Goal: Navigation & Orientation: Find specific page/section

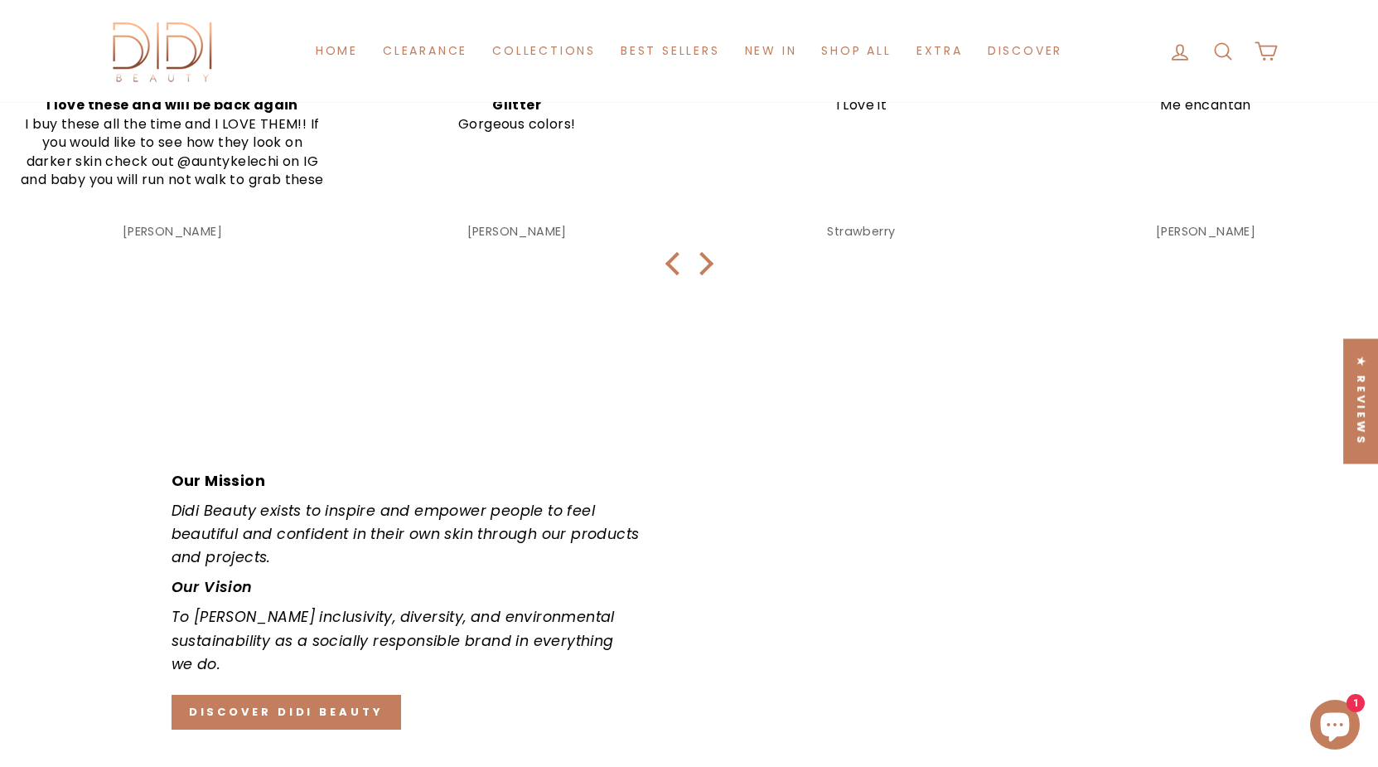
scroll to position [2468, 0]
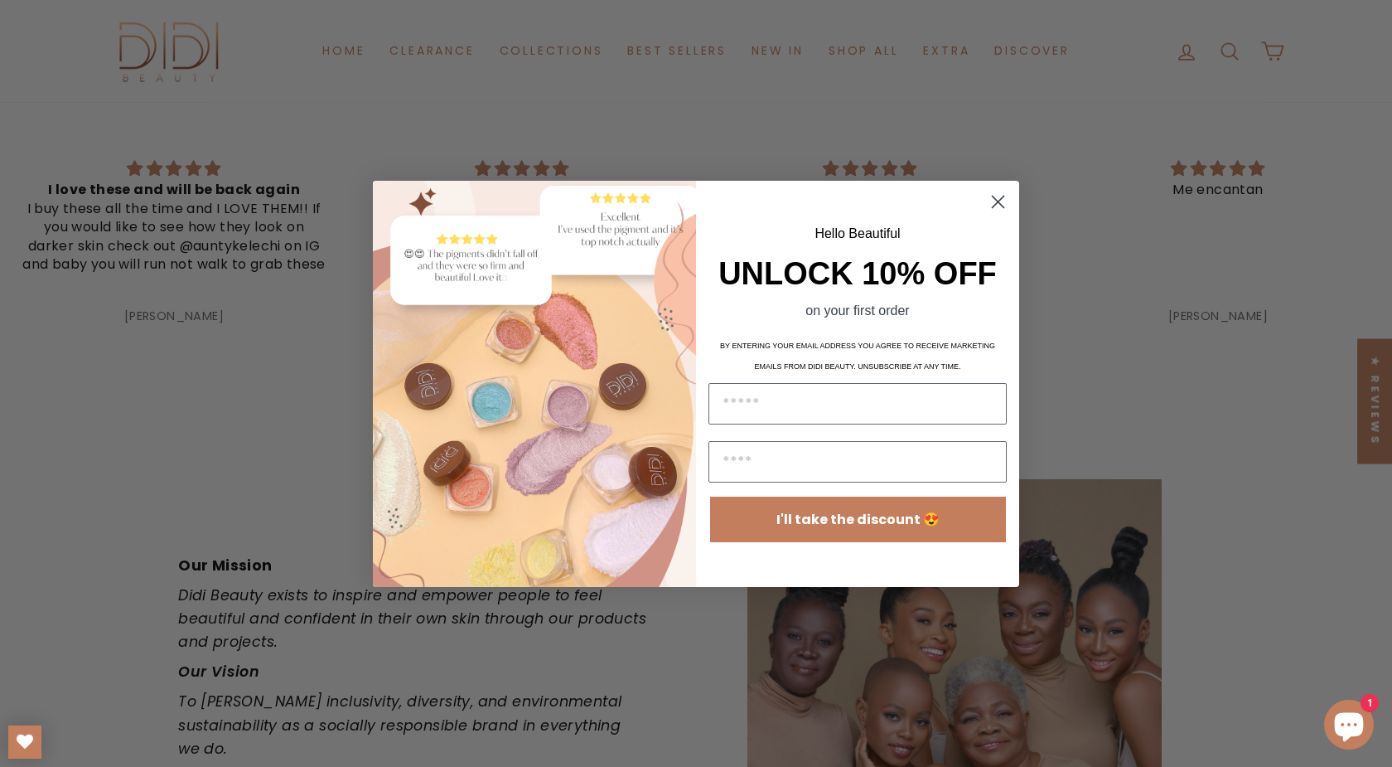
click at [995, 204] on circle "Close dialog" at bounding box center [998, 200] width 27 height 27
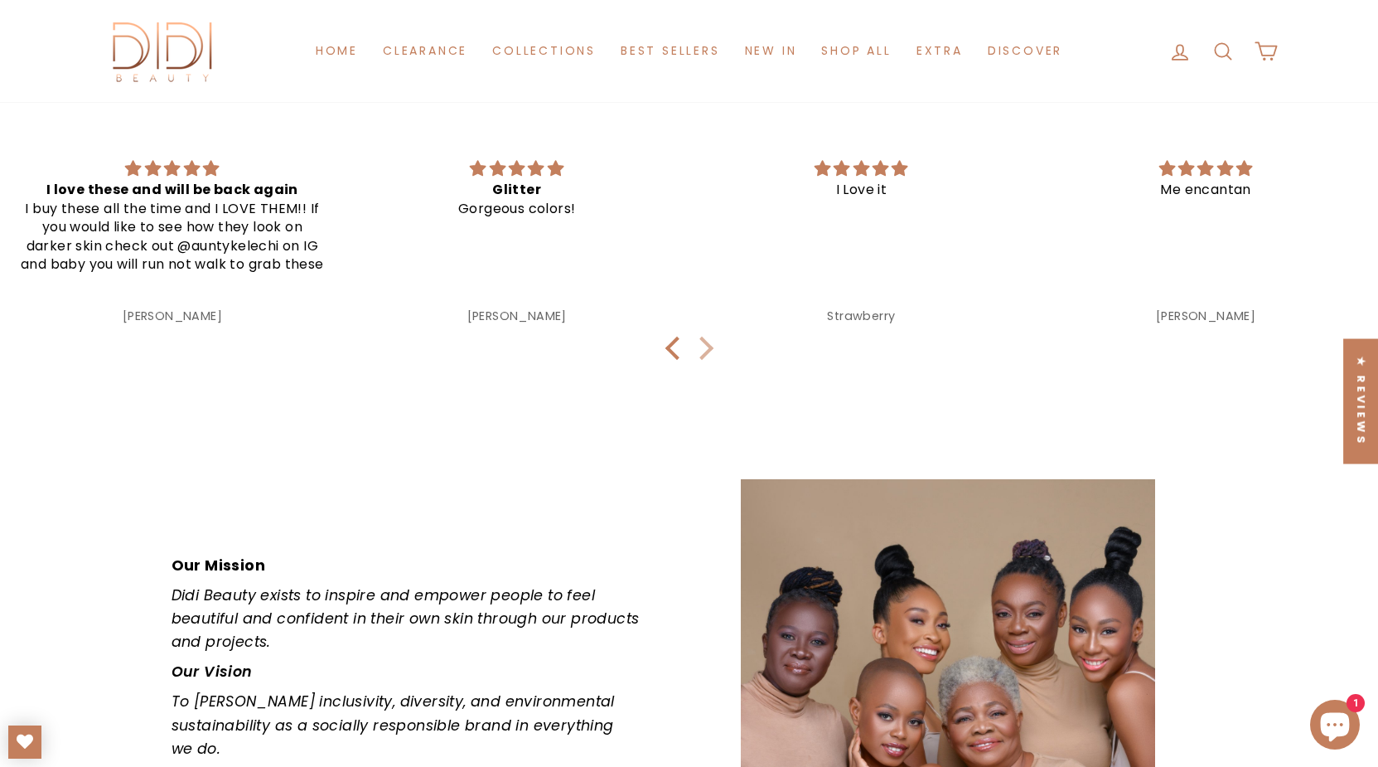
click at [703, 360] on div at bounding box center [701, 347] width 23 height 23
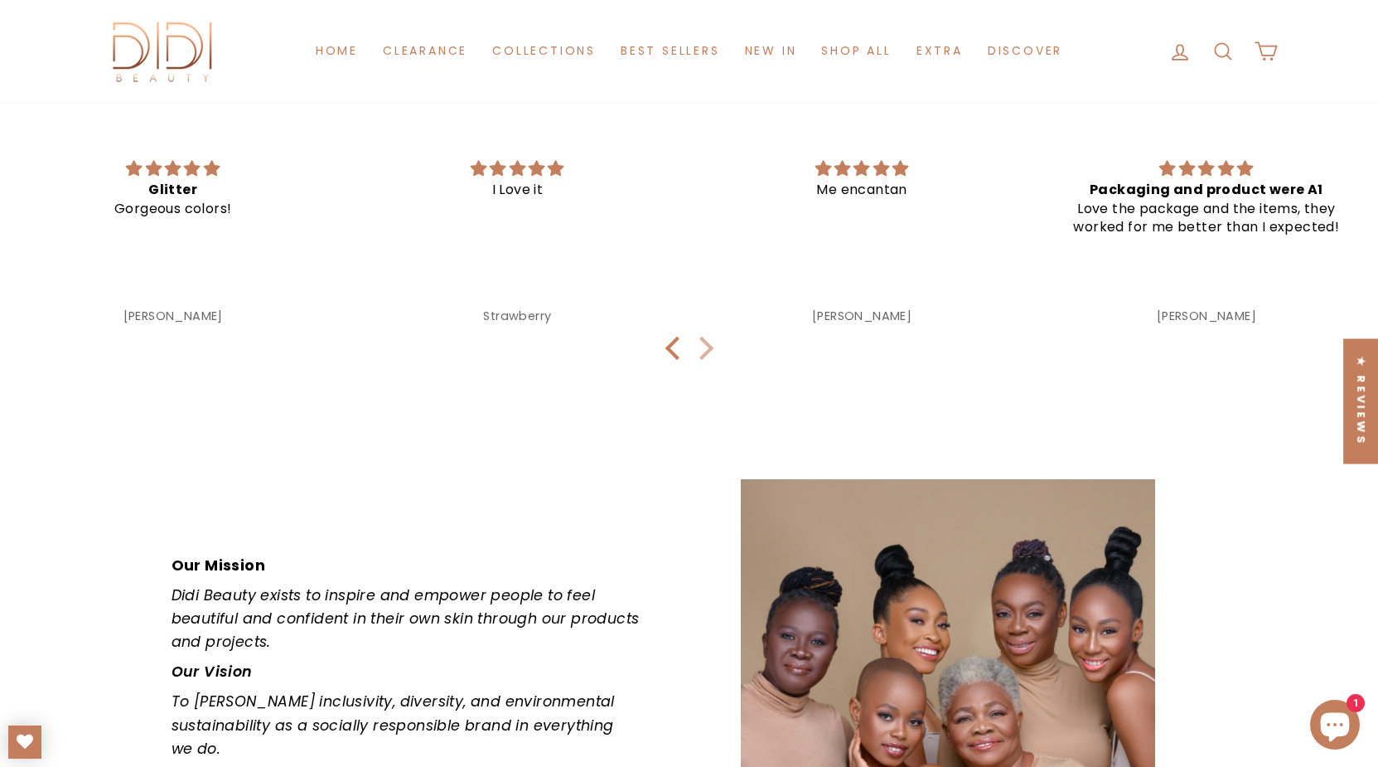
click at [703, 360] on div at bounding box center [701, 347] width 23 height 23
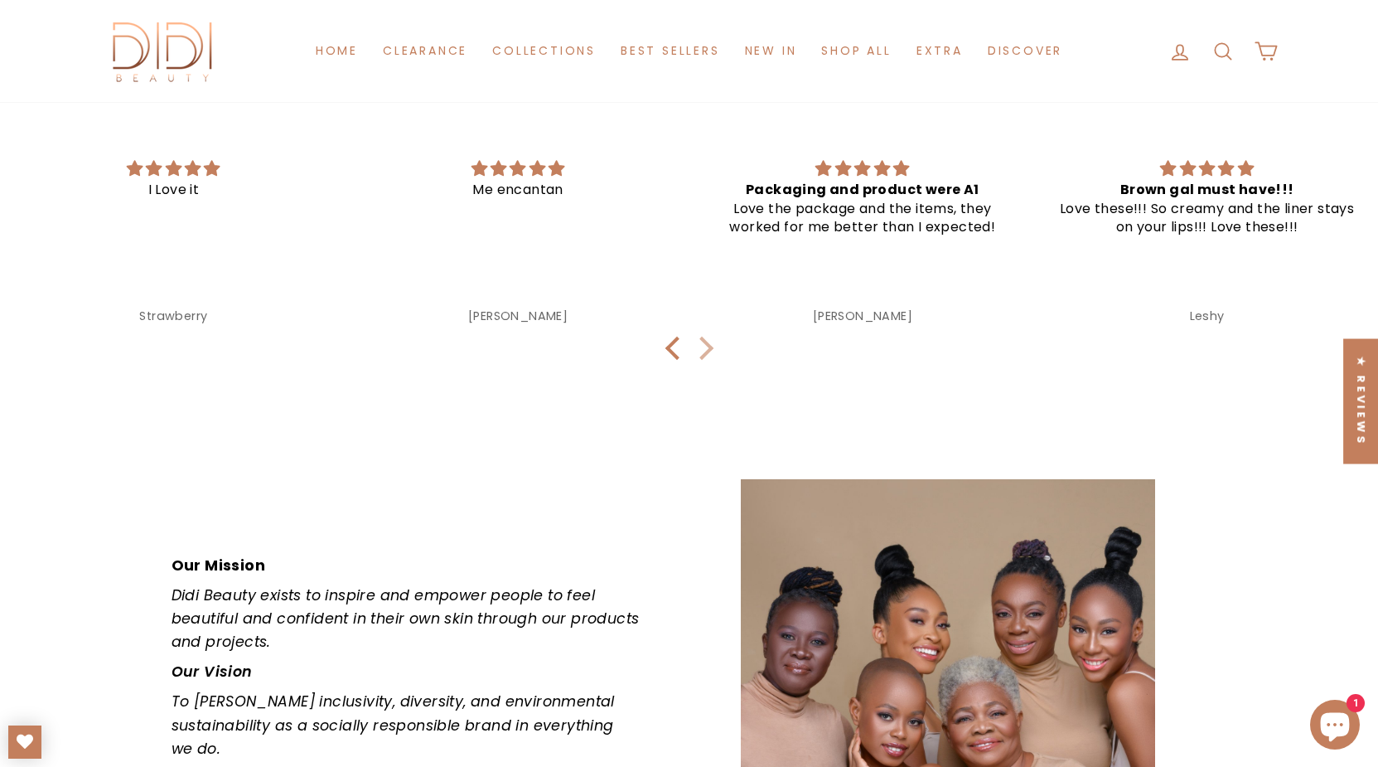
click at [703, 360] on div at bounding box center [701, 347] width 23 height 23
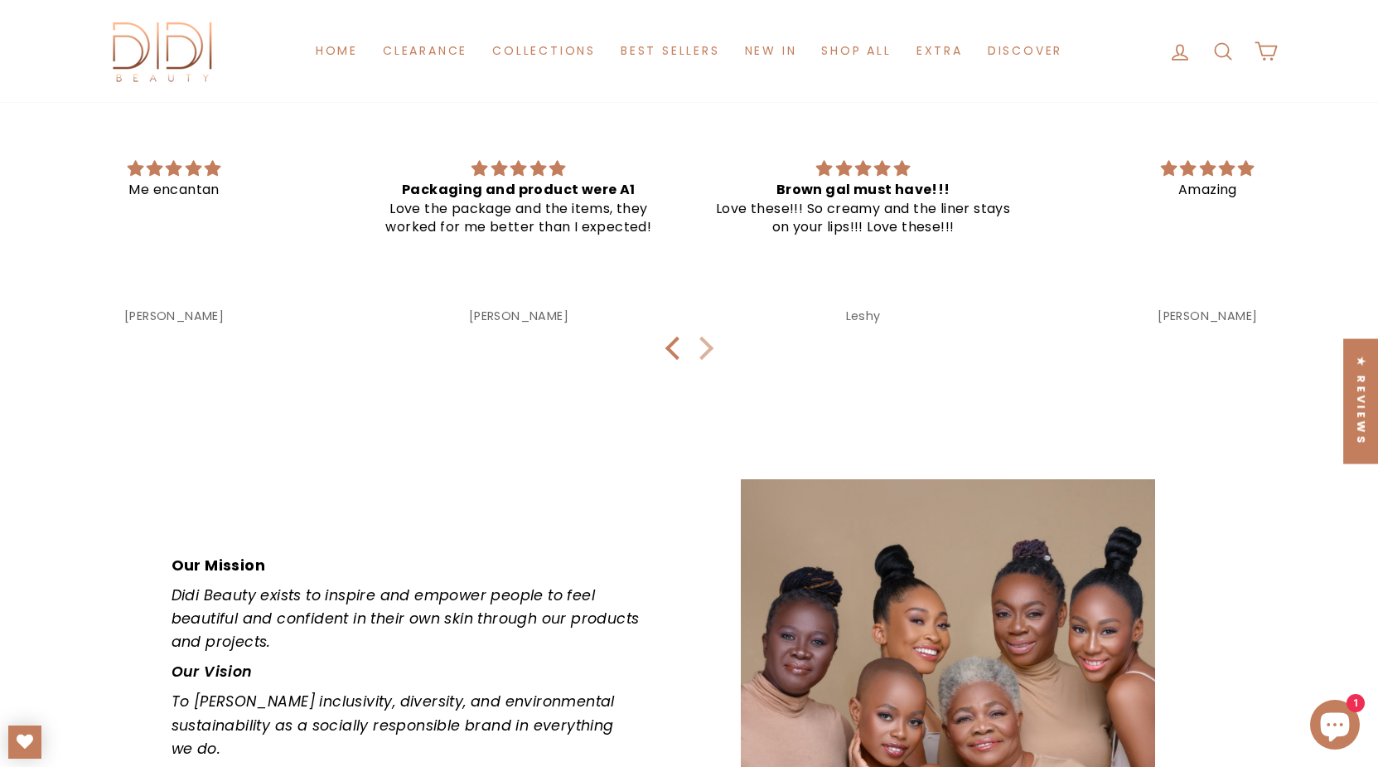
click at [703, 360] on div at bounding box center [701, 347] width 23 height 23
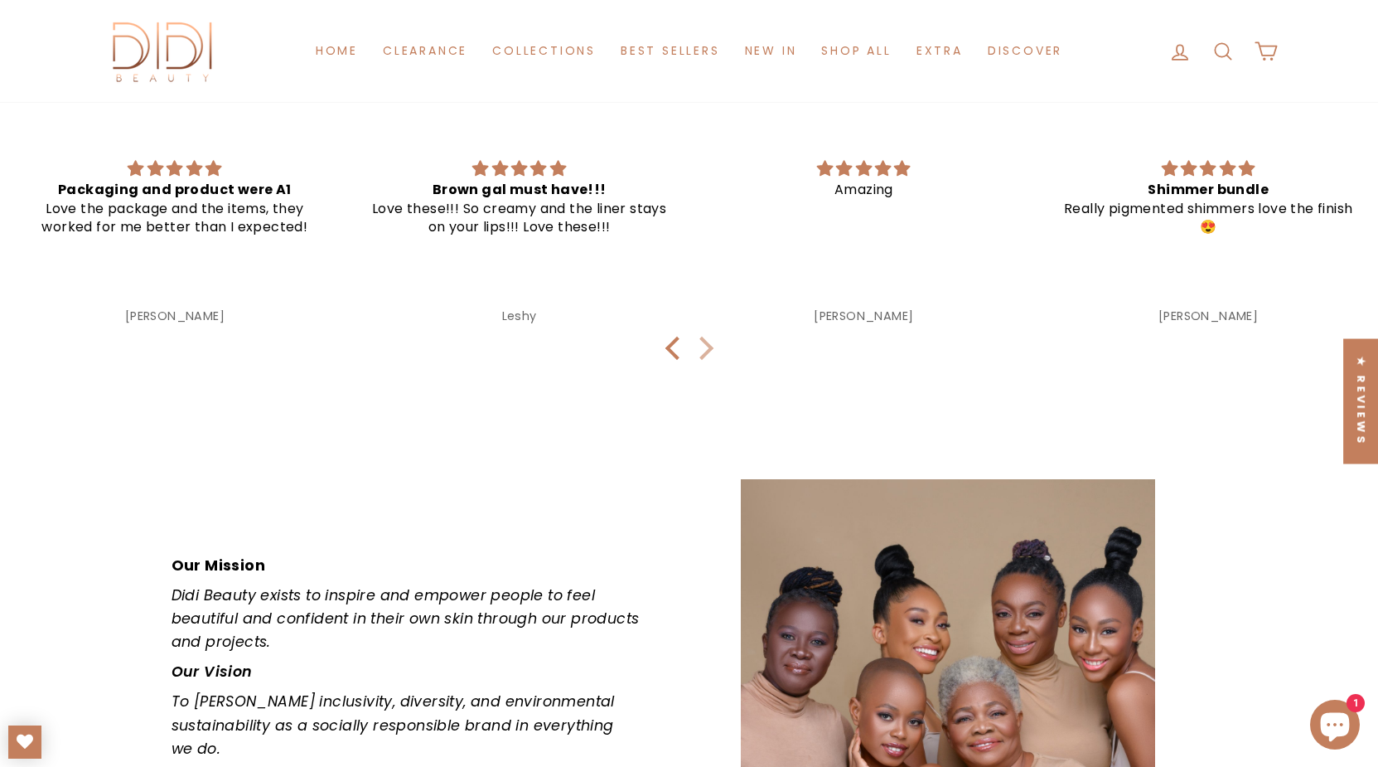
click at [703, 360] on div at bounding box center [701, 347] width 23 height 23
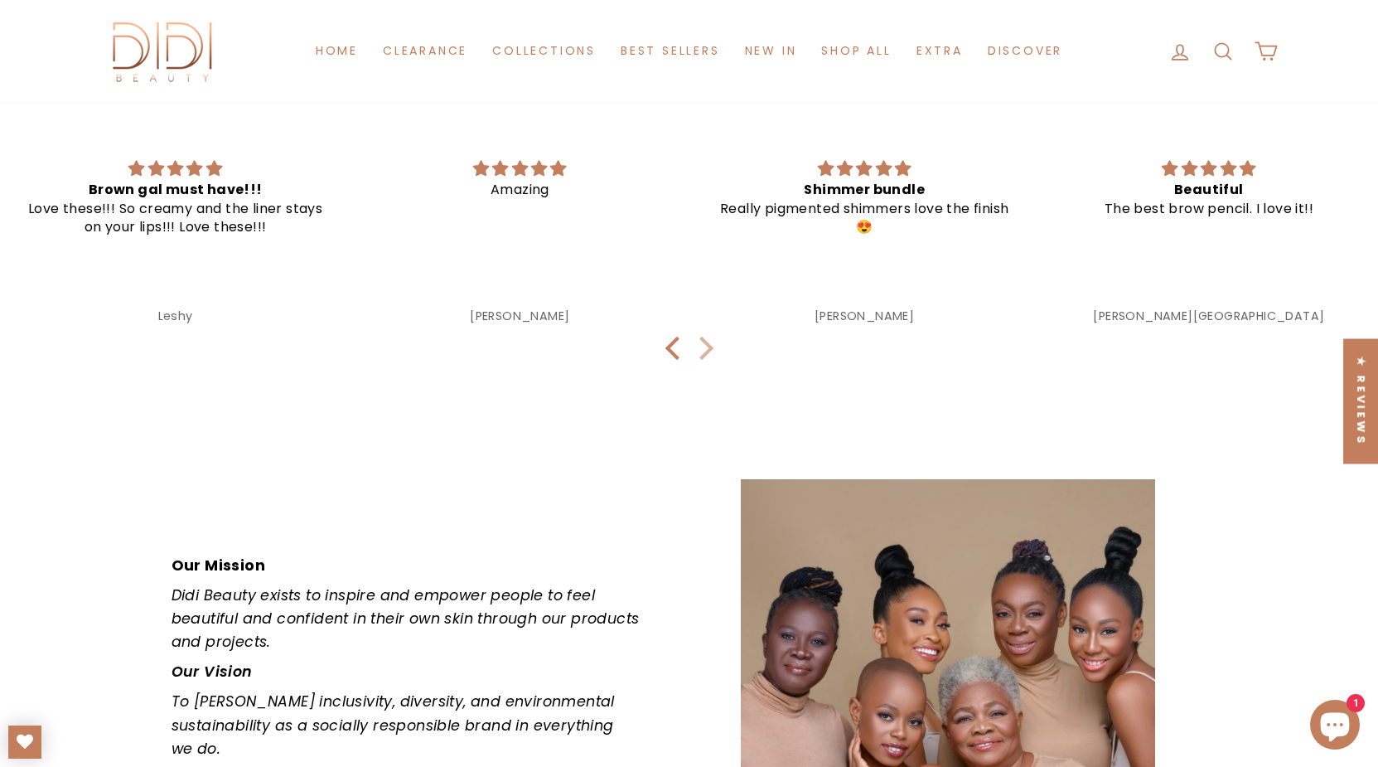
click at [703, 360] on div at bounding box center [701, 347] width 23 height 23
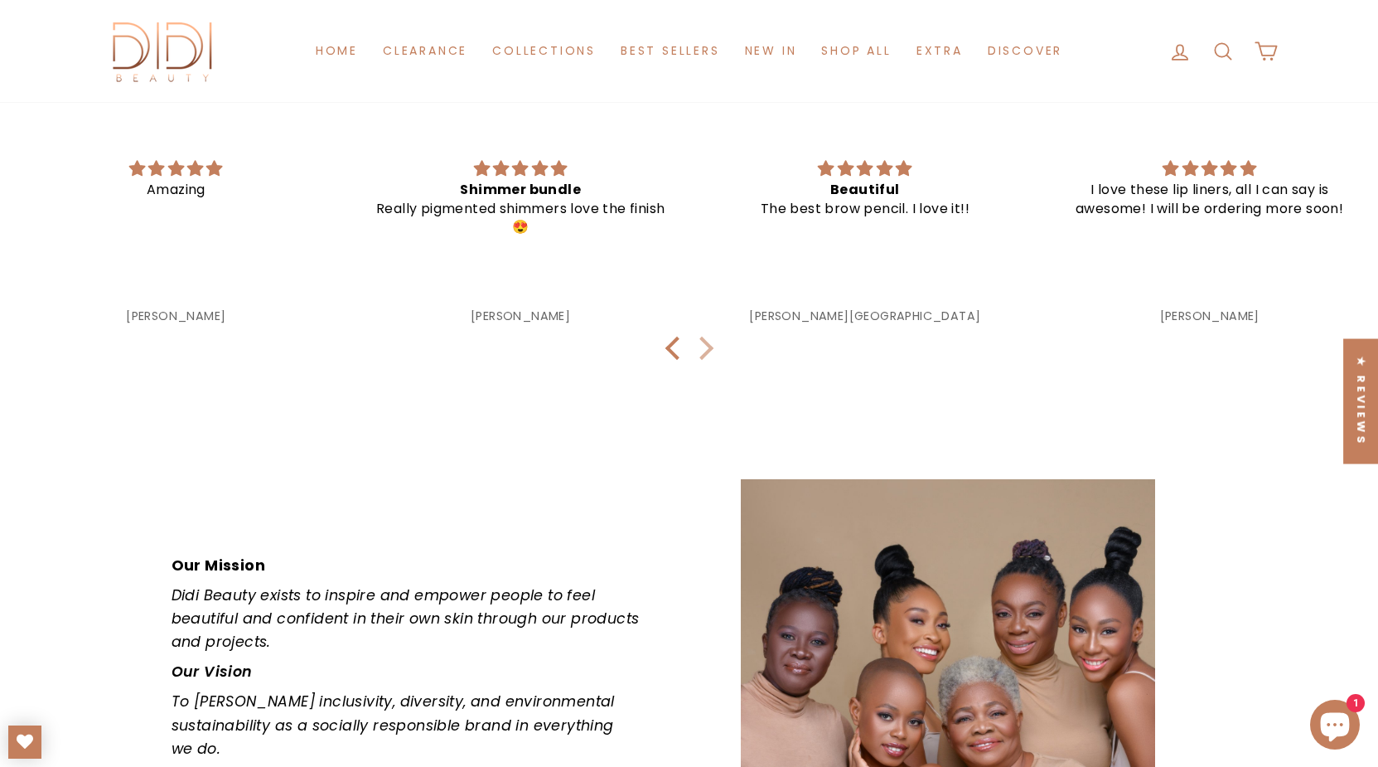
click at [703, 360] on div at bounding box center [701, 347] width 23 height 23
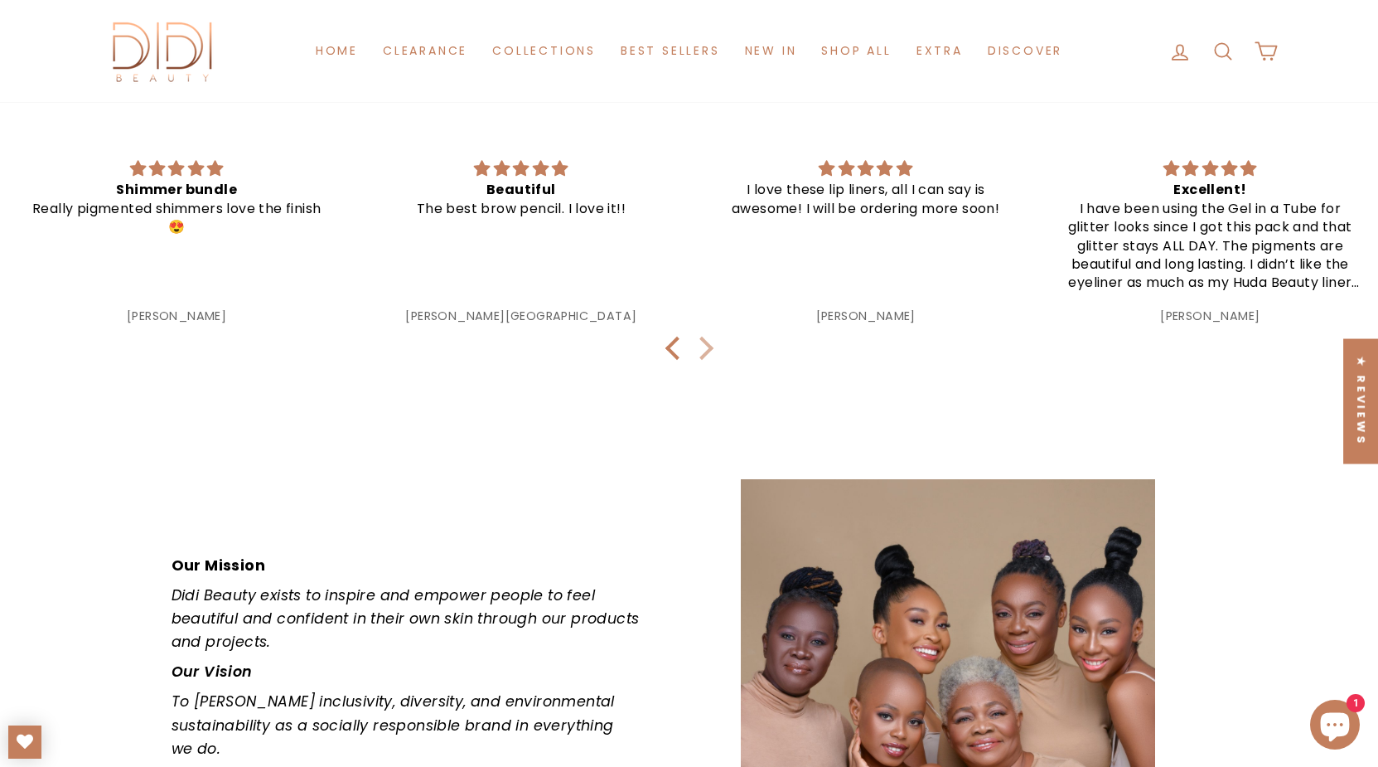
click at [703, 360] on div at bounding box center [701, 347] width 23 height 23
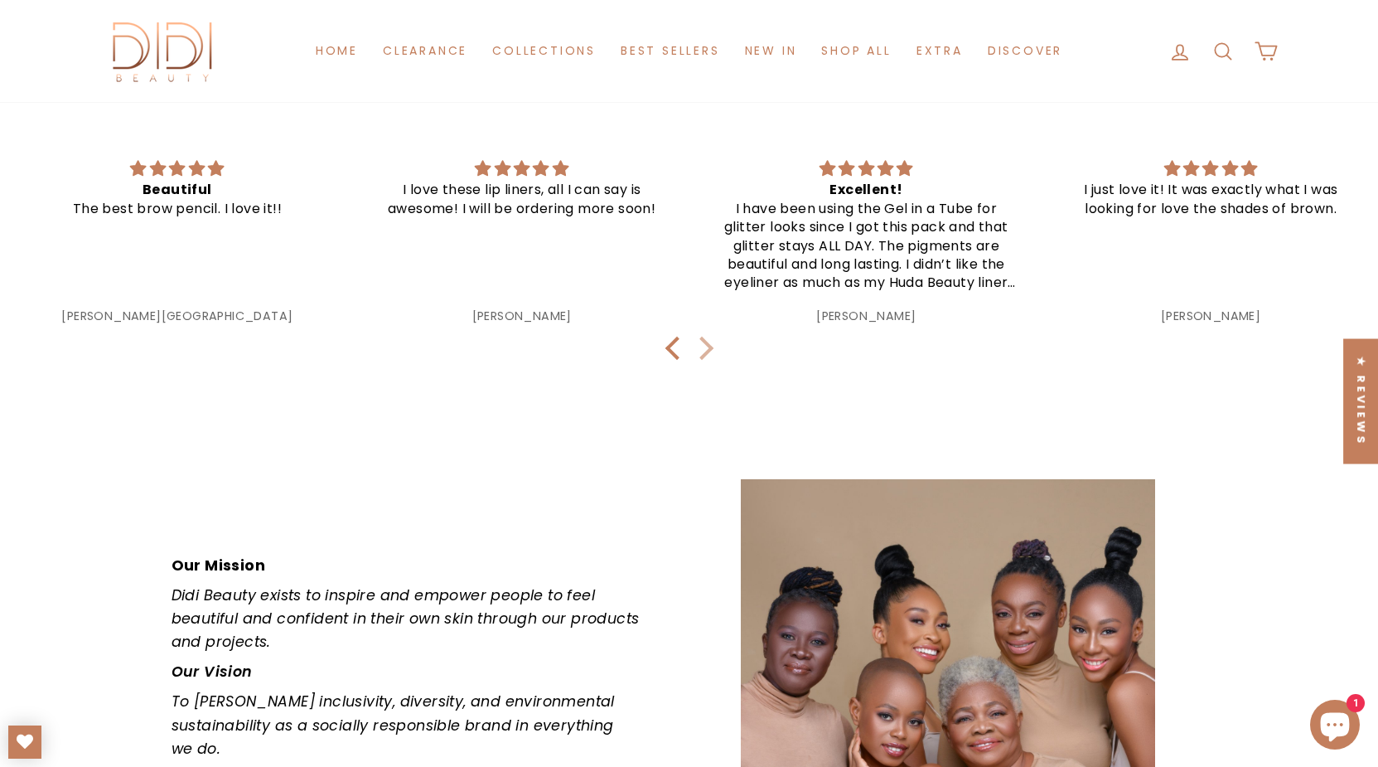
click at [703, 360] on div at bounding box center [701, 347] width 23 height 23
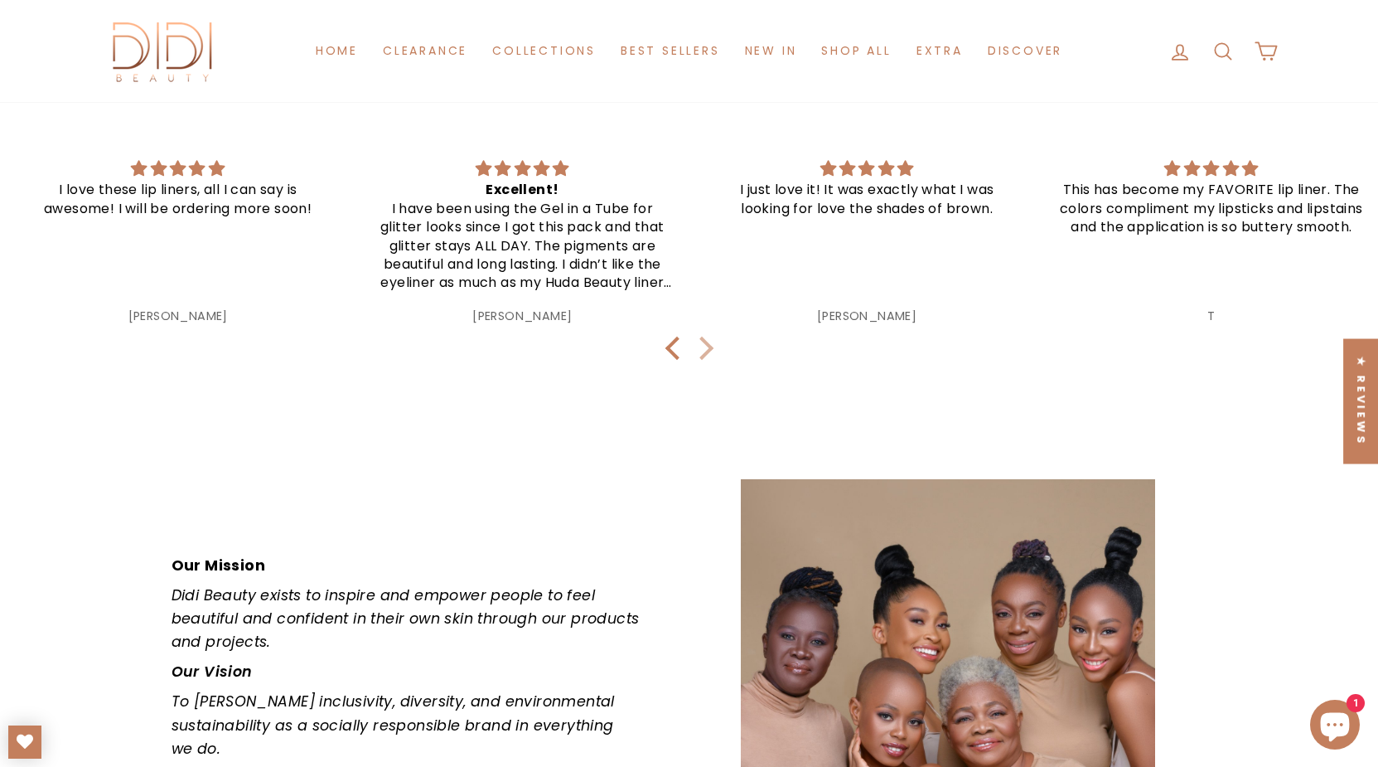
click at [703, 360] on div at bounding box center [701, 347] width 23 height 23
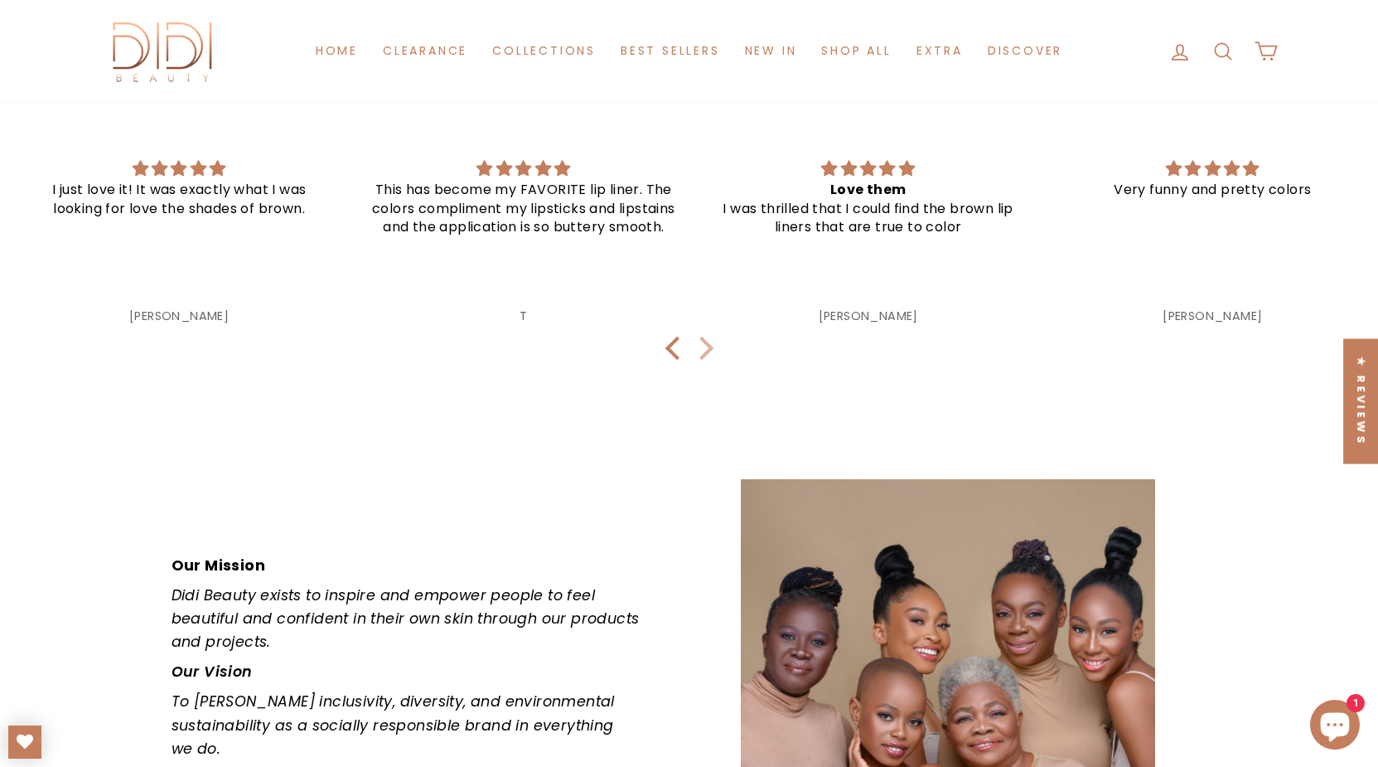
click at [703, 360] on div at bounding box center [701, 347] width 23 height 23
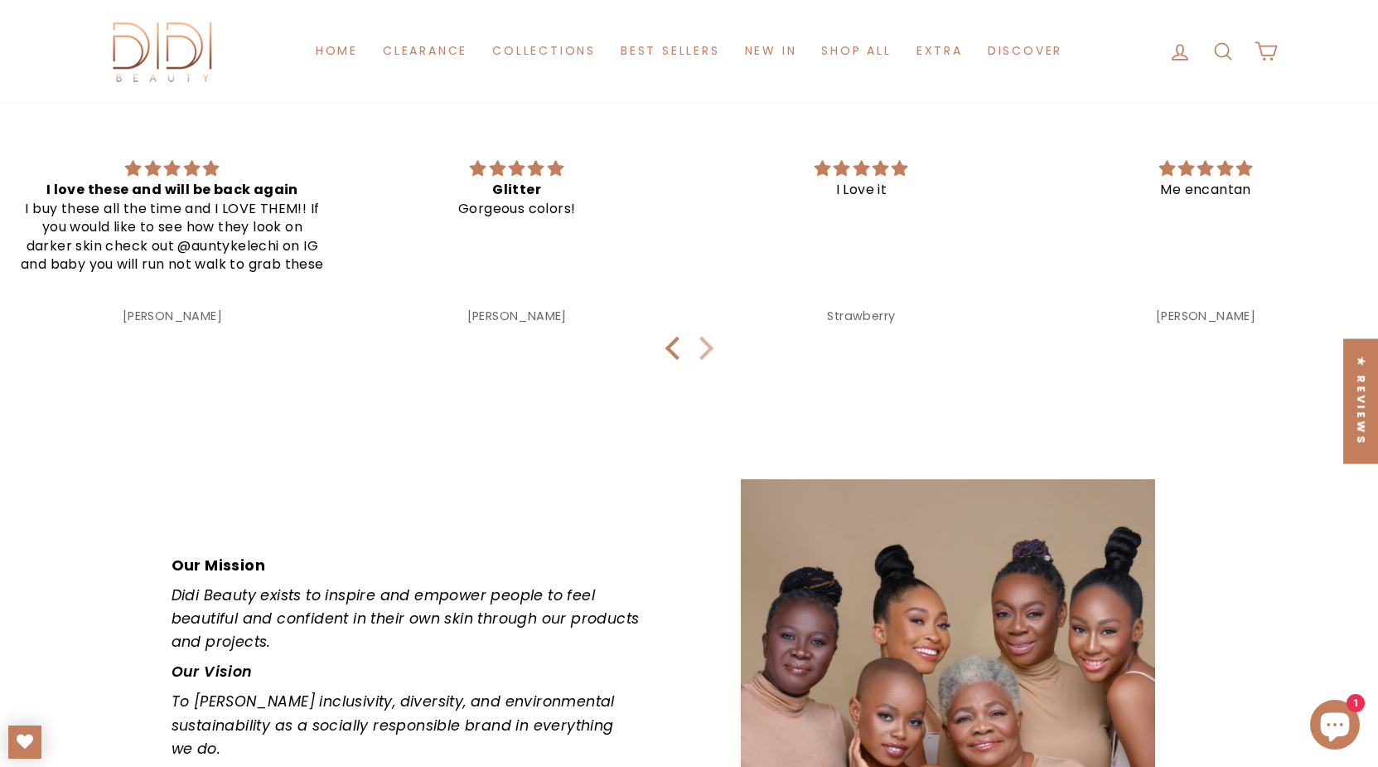
click at [703, 360] on div at bounding box center [701, 347] width 23 height 23
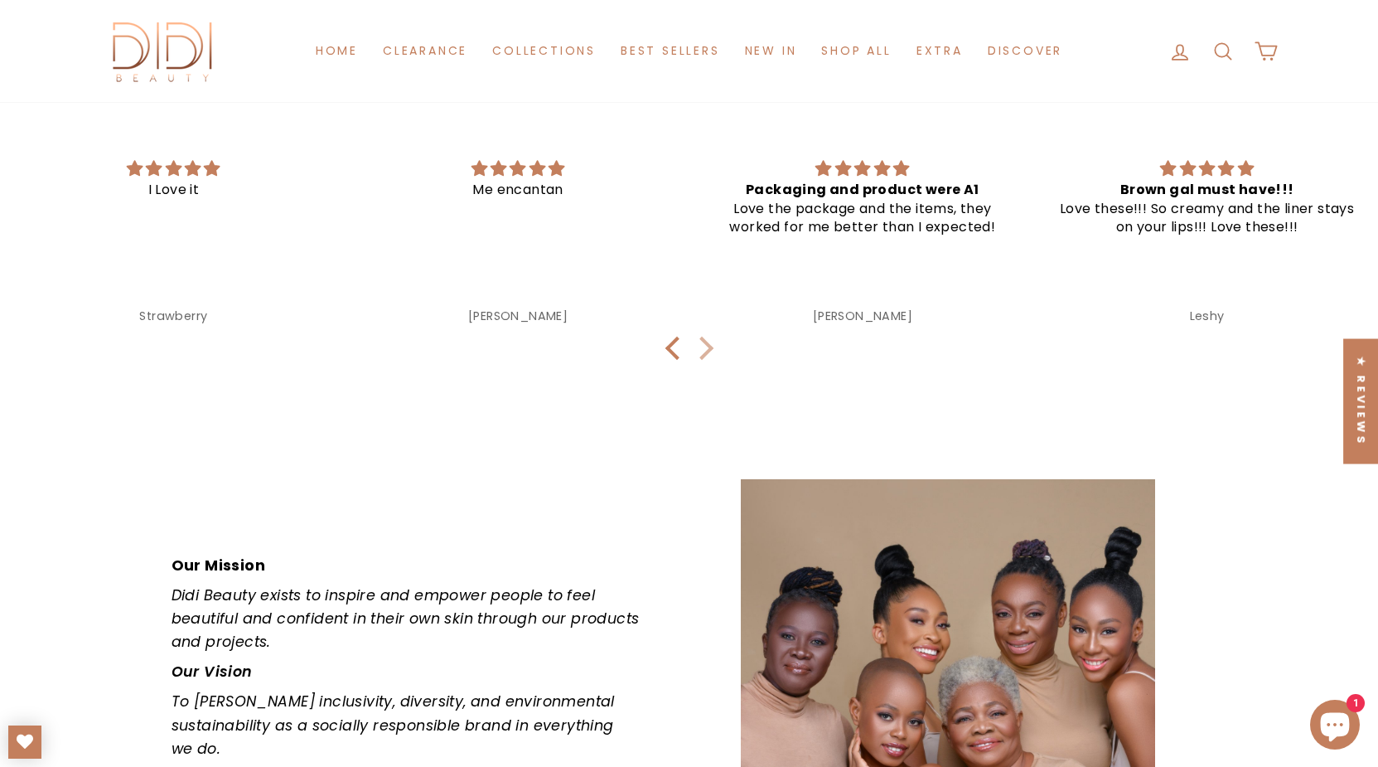
click at [703, 360] on div at bounding box center [701, 347] width 23 height 23
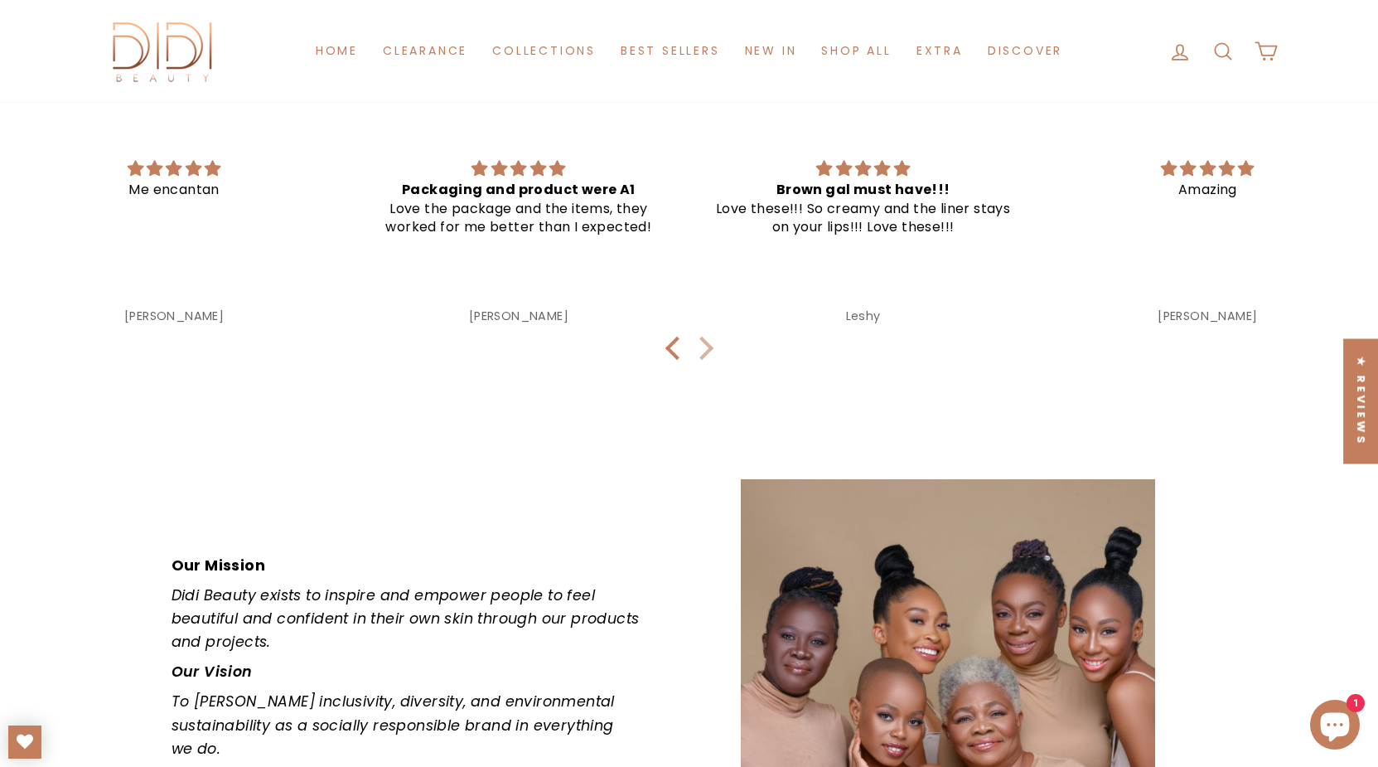
click at [703, 360] on div at bounding box center [701, 347] width 23 height 23
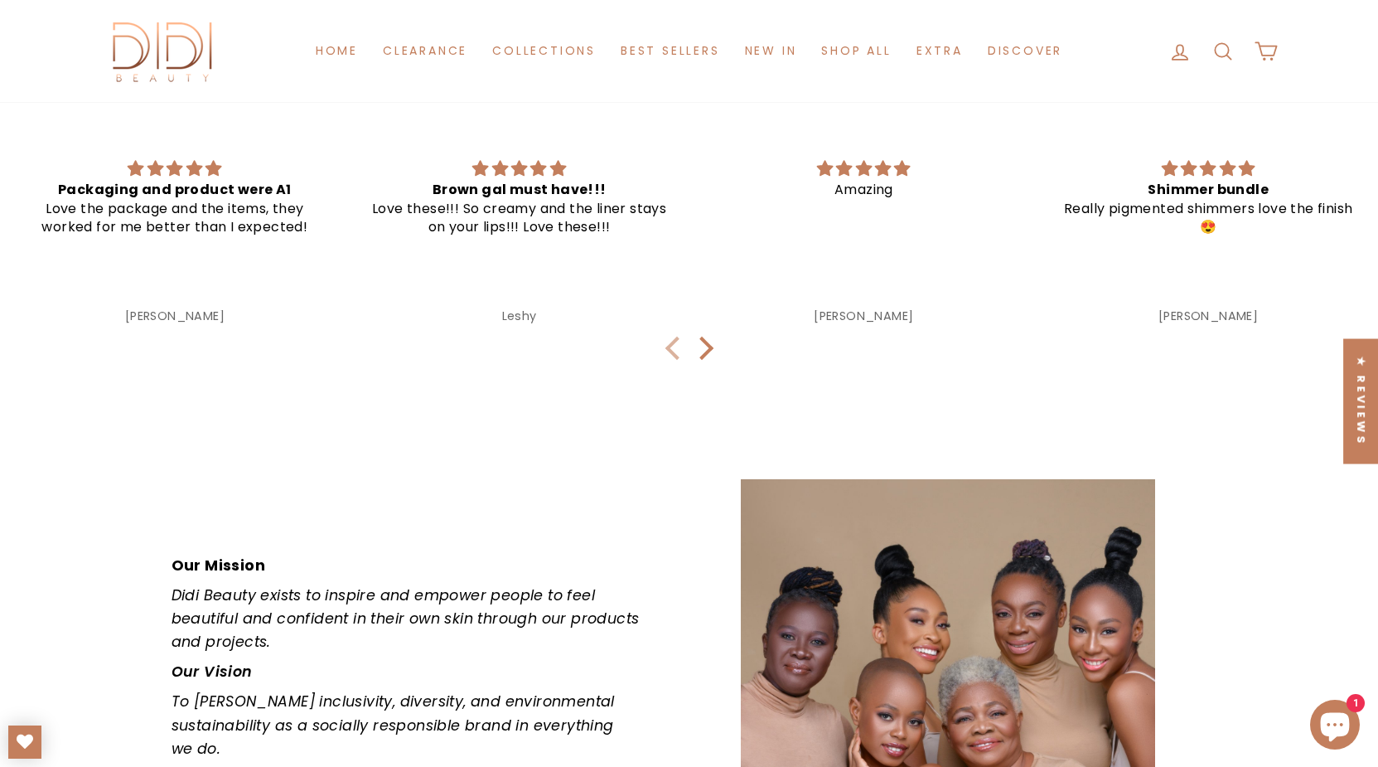
click at [670, 360] on div at bounding box center [676, 347] width 23 height 23
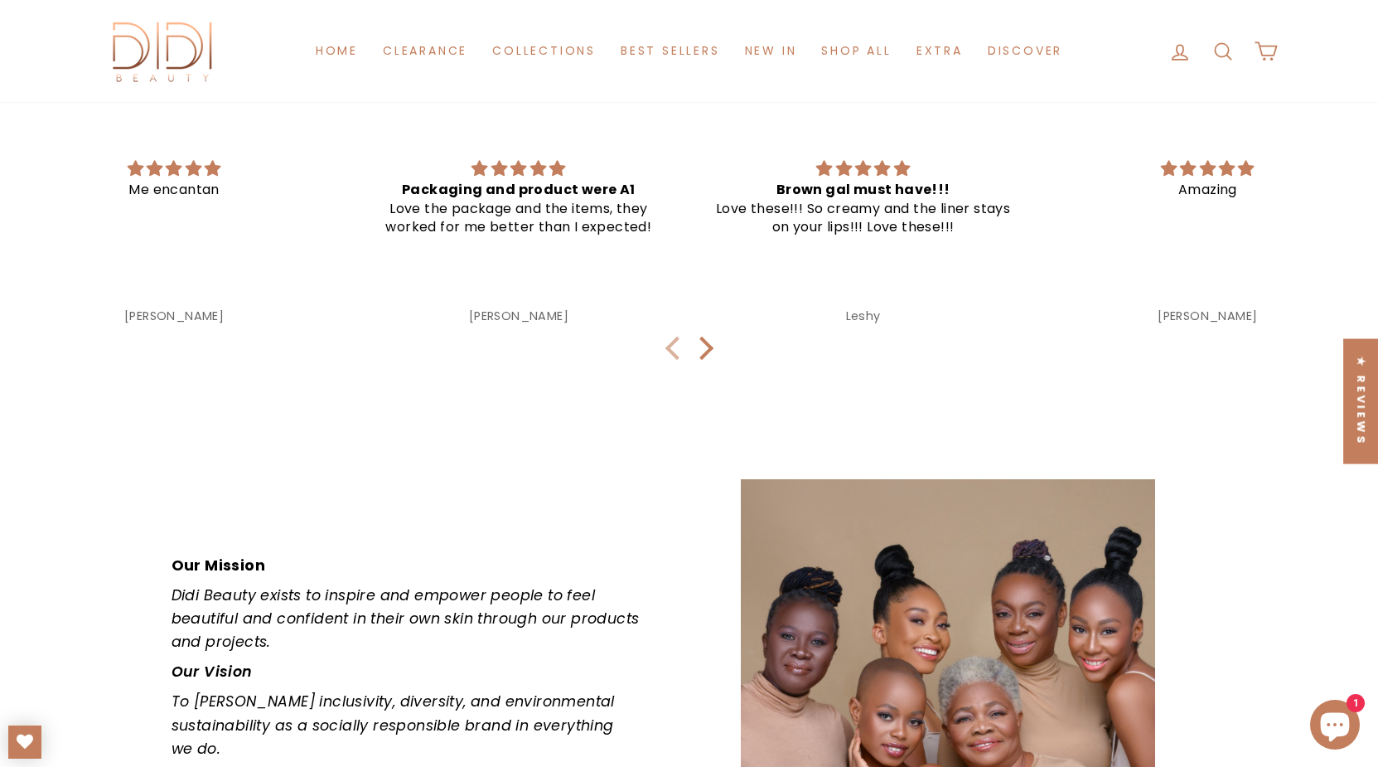
click at [670, 360] on div at bounding box center [676, 347] width 23 height 23
click at [627, 54] on link "Best Sellers" at bounding box center [670, 51] width 124 height 31
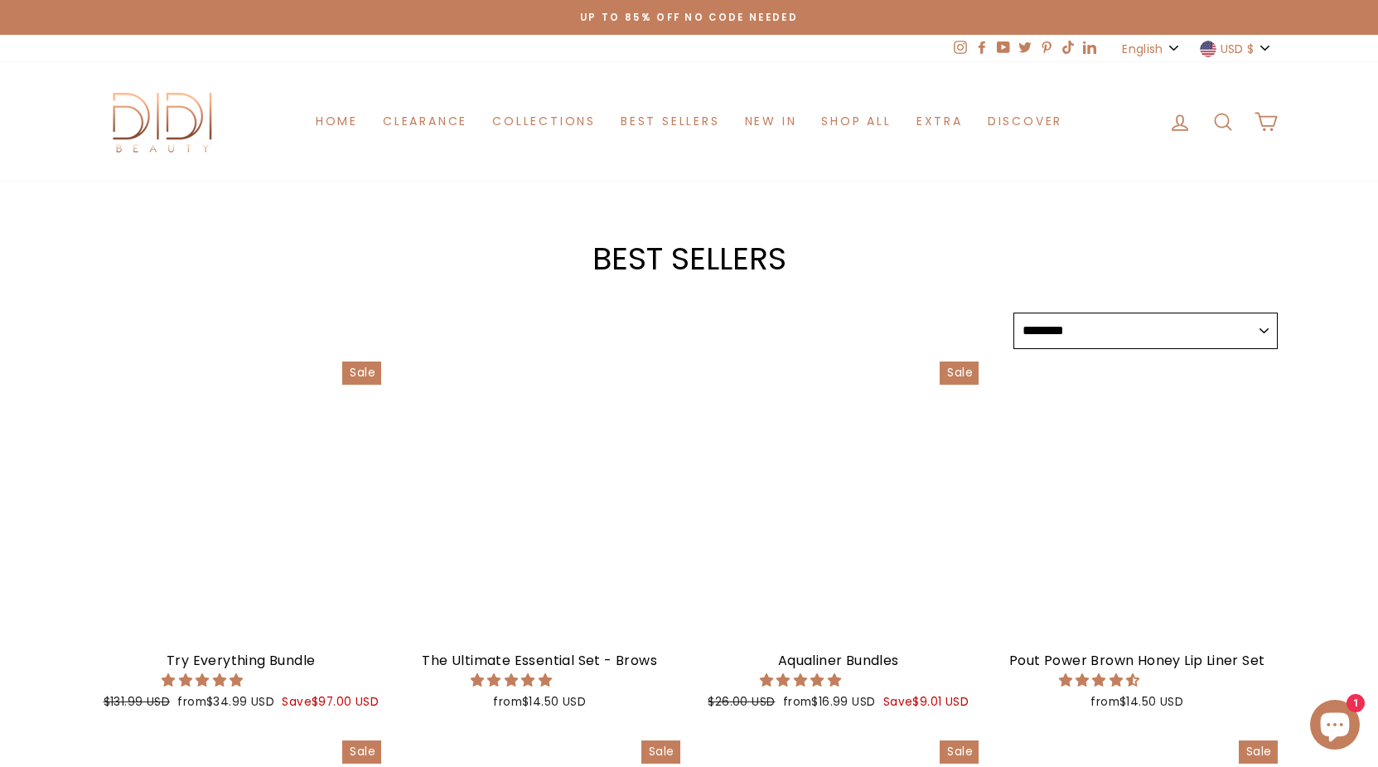
select select "******"
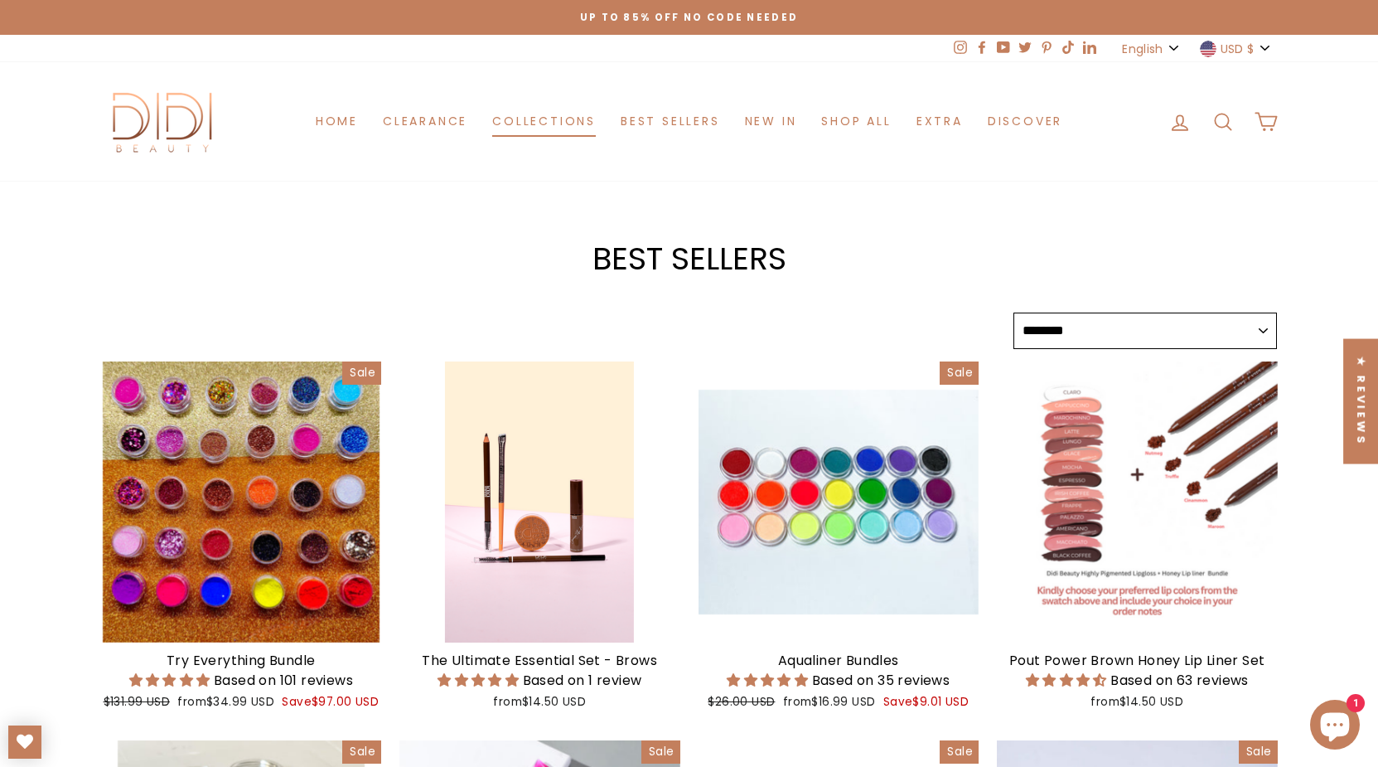
click at [543, 124] on link "Collections" at bounding box center [544, 121] width 128 height 31
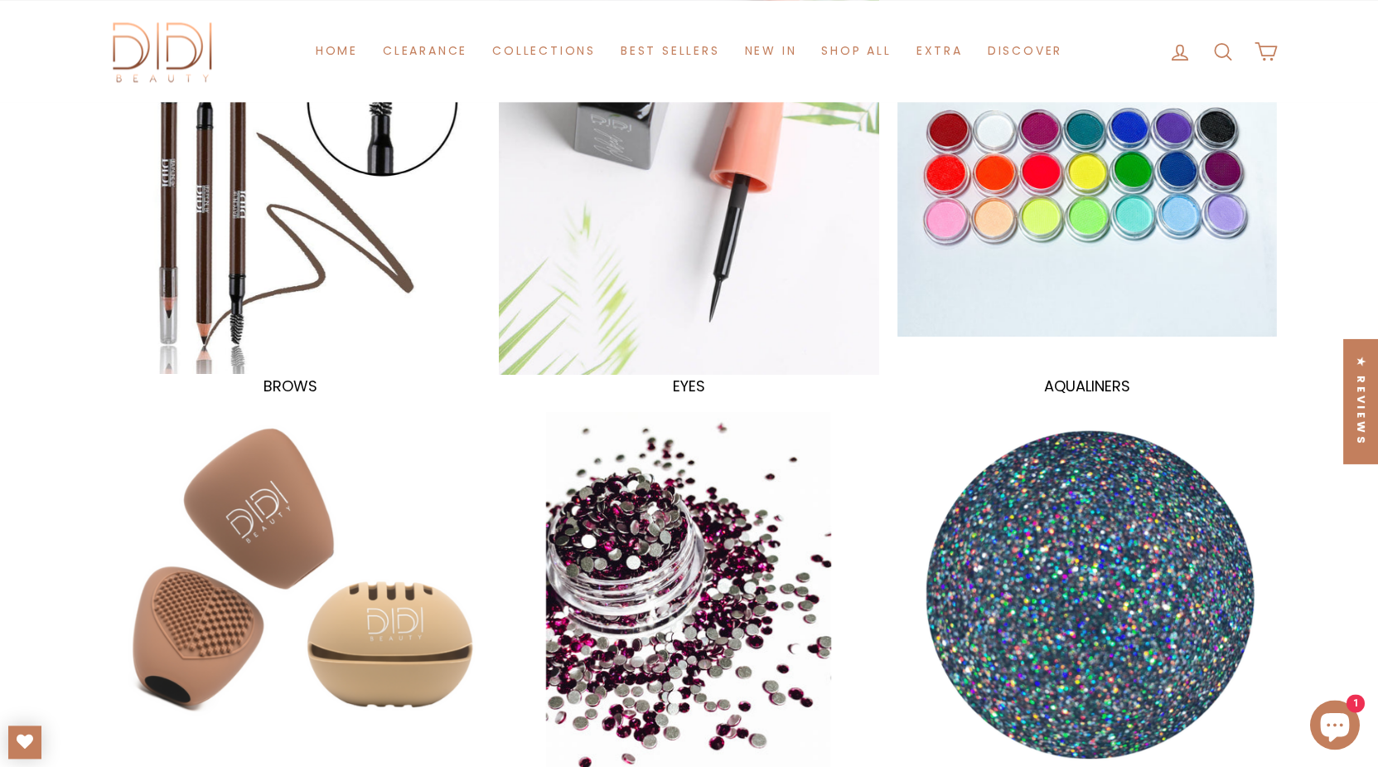
scroll to position [147, 0]
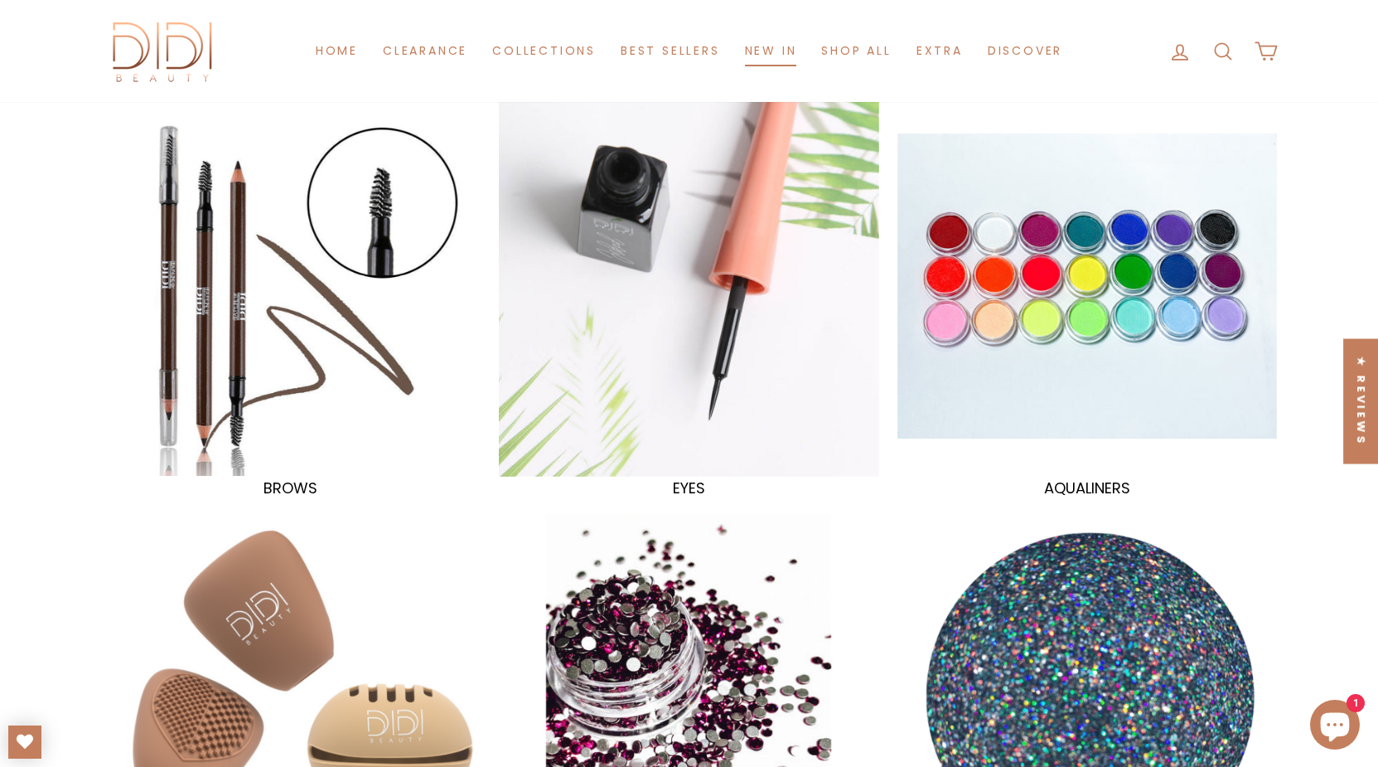
click at [763, 47] on link "New in" at bounding box center [771, 51] width 77 height 31
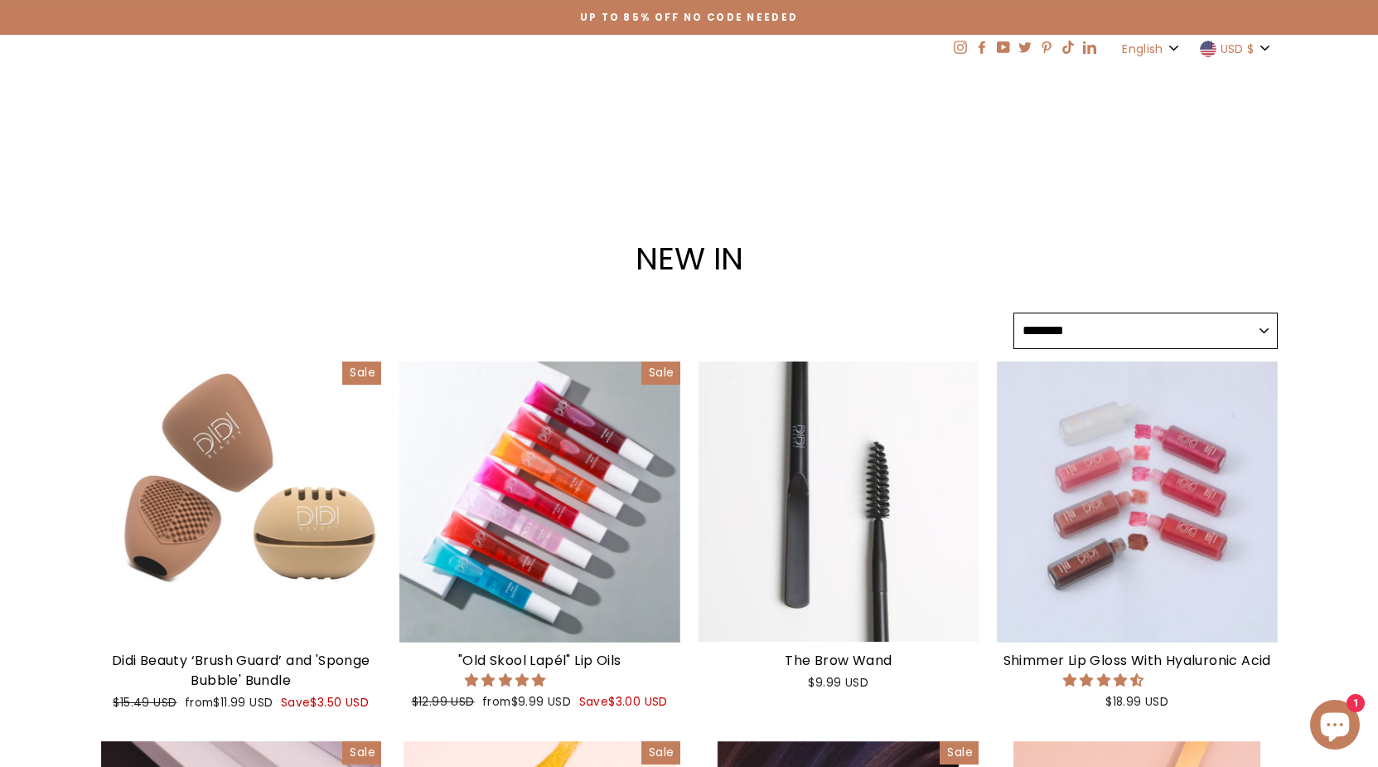
select select "******"
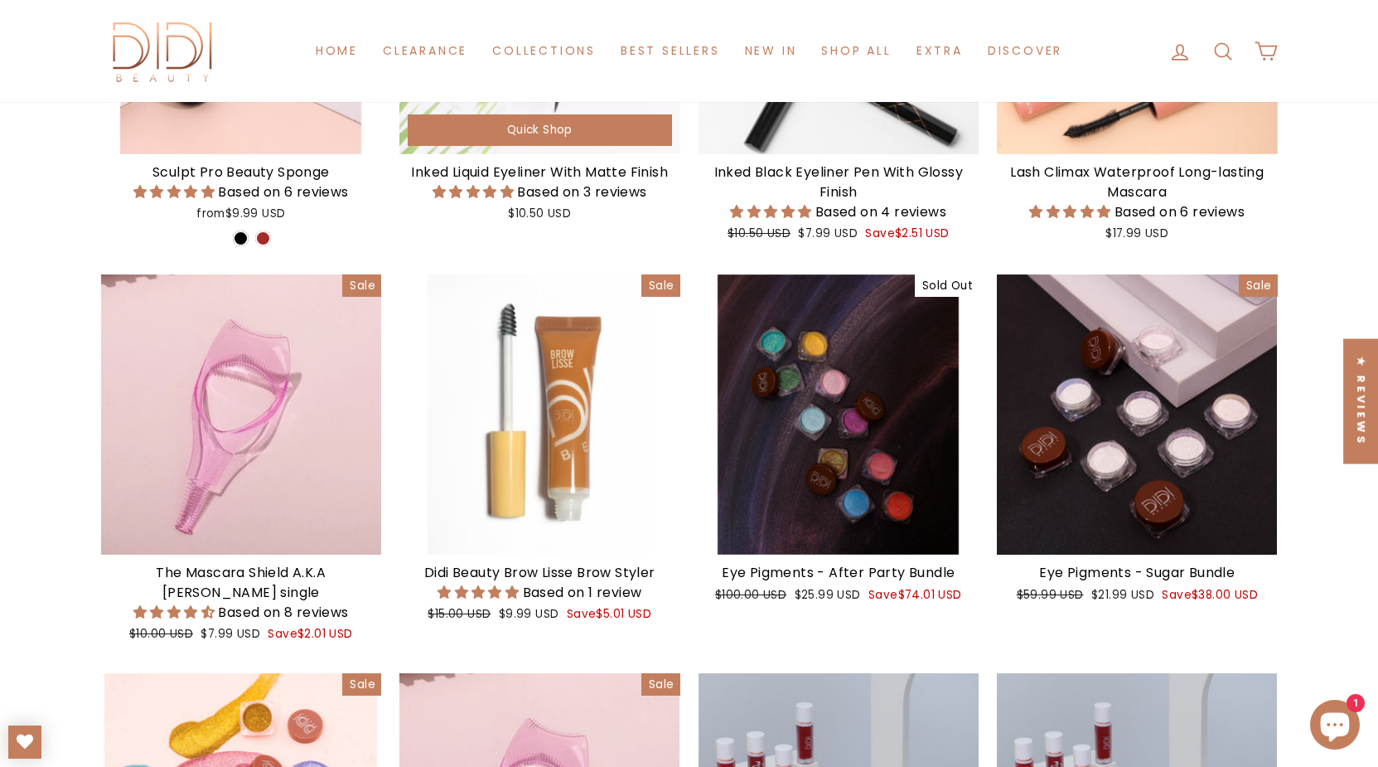
scroll to position [2282, 0]
